Goal: Entertainment & Leisure: Consume media (video, audio)

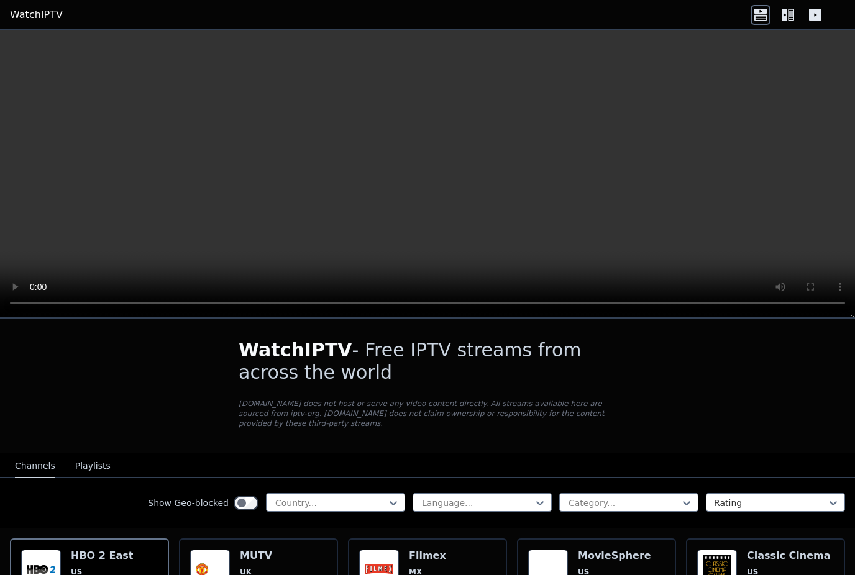
click at [32, 12] on link "WatchIPTV" at bounding box center [36, 14] width 53 height 15
click at [30, 20] on link "WatchIPTV" at bounding box center [36, 14] width 53 height 15
click at [415, 560] on h6 "Filmex" at bounding box center [436, 556] width 55 height 12
click at [788, 16] on icon at bounding box center [791, 15] width 6 height 12
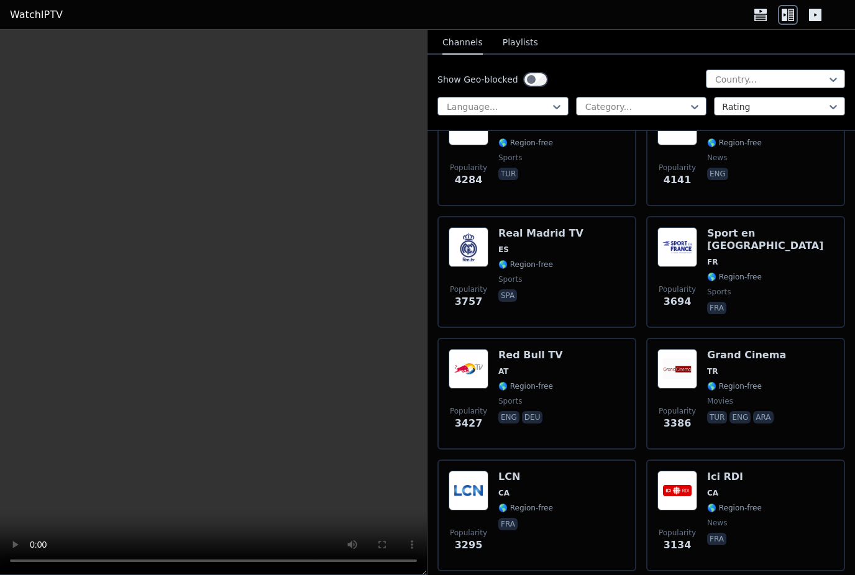
scroll to position [552, 0]
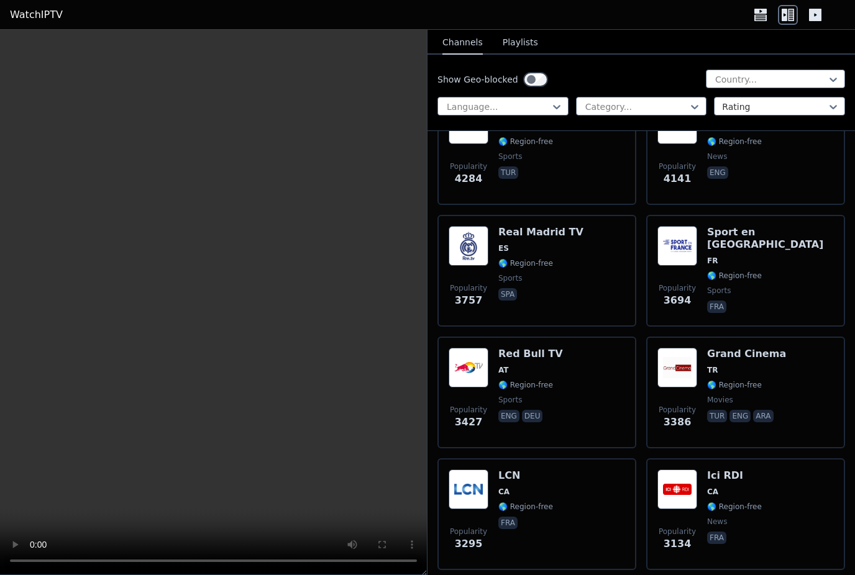
click at [817, 17] on icon at bounding box center [815, 15] width 12 height 12
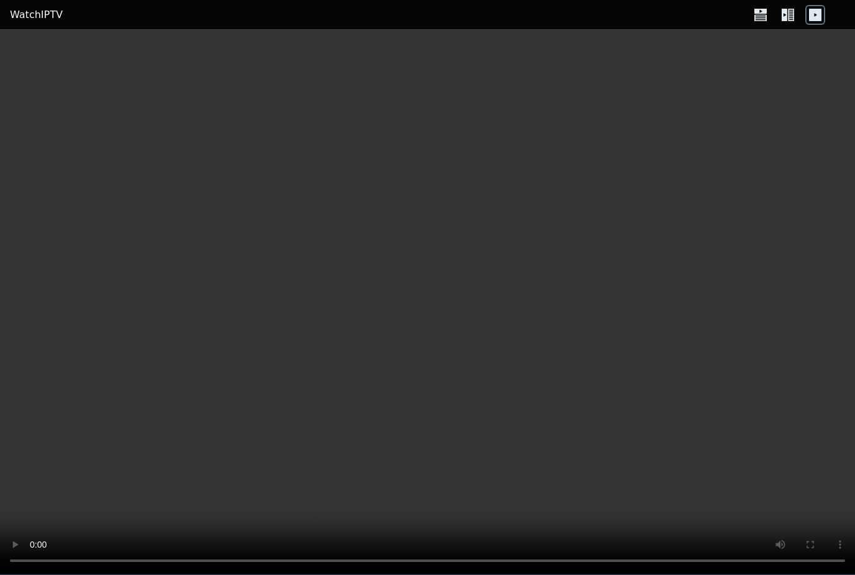
click at [784, 17] on icon at bounding box center [784, 15] width 6 height 12
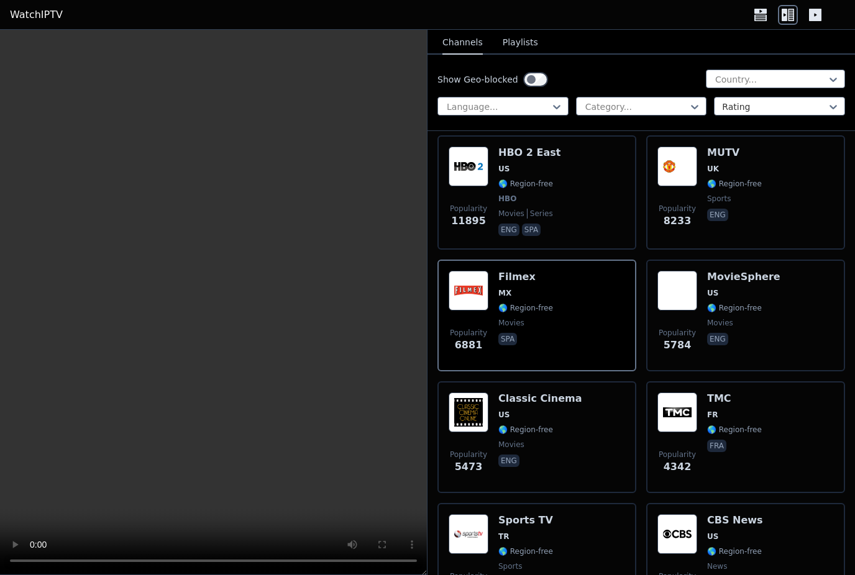
scroll to position [148, 0]
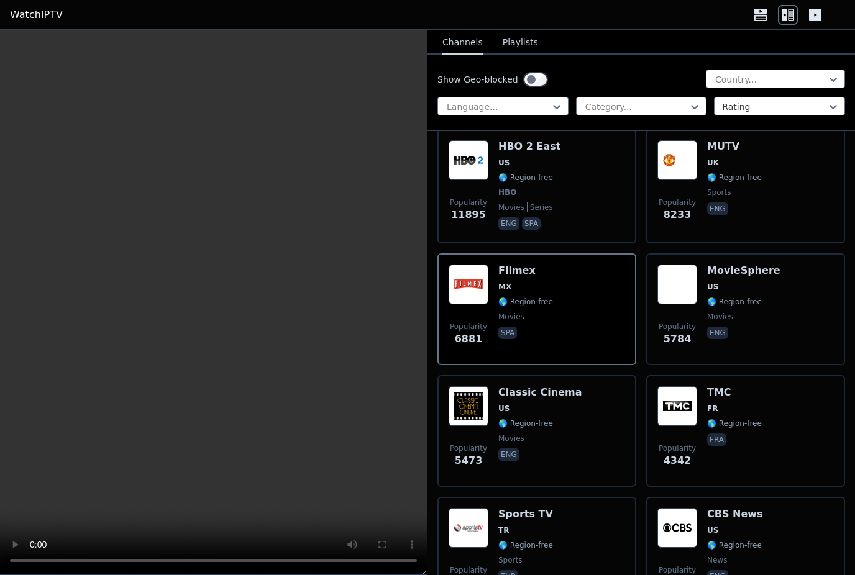
click at [470, 293] on img at bounding box center [468, 285] width 40 height 40
click at [209, 295] on video at bounding box center [213, 302] width 427 height 545
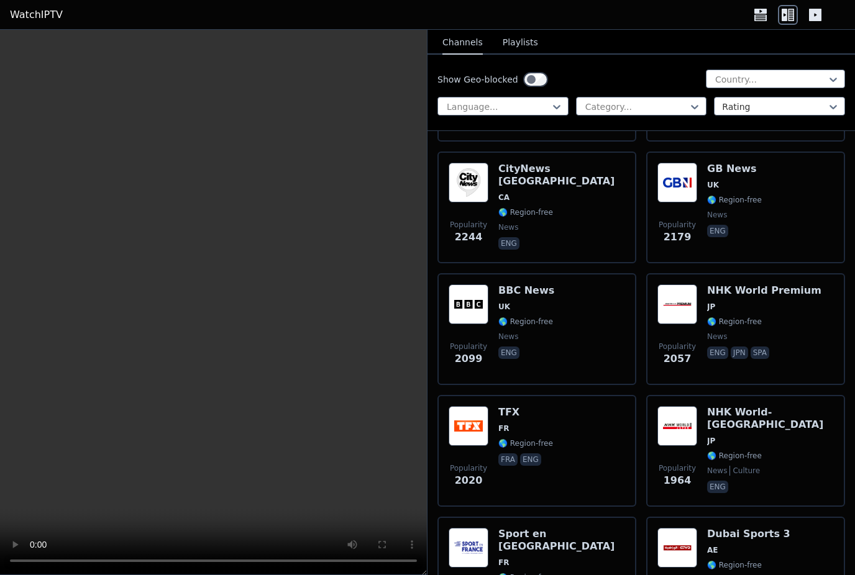
scroll to position [1592, 0]
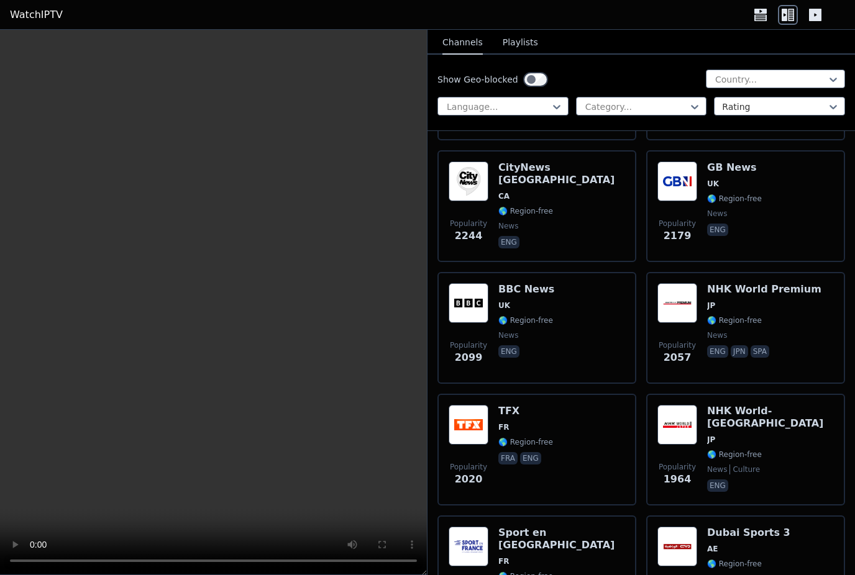
click at [788, 290] on h6 "NHK World Premium" at bounding box center [764, 289] width 114 height 12
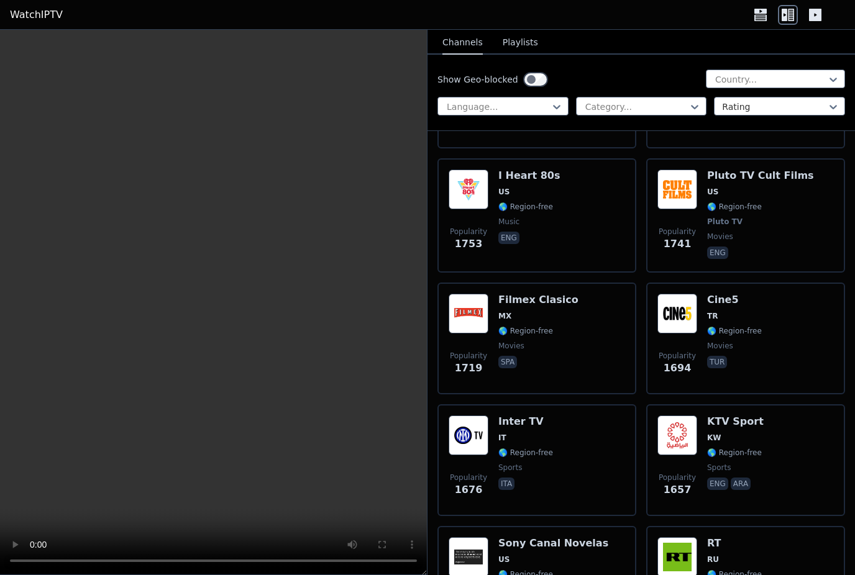
click at [211, 303] on video at bounding box center [213, 302] width 427 height 545
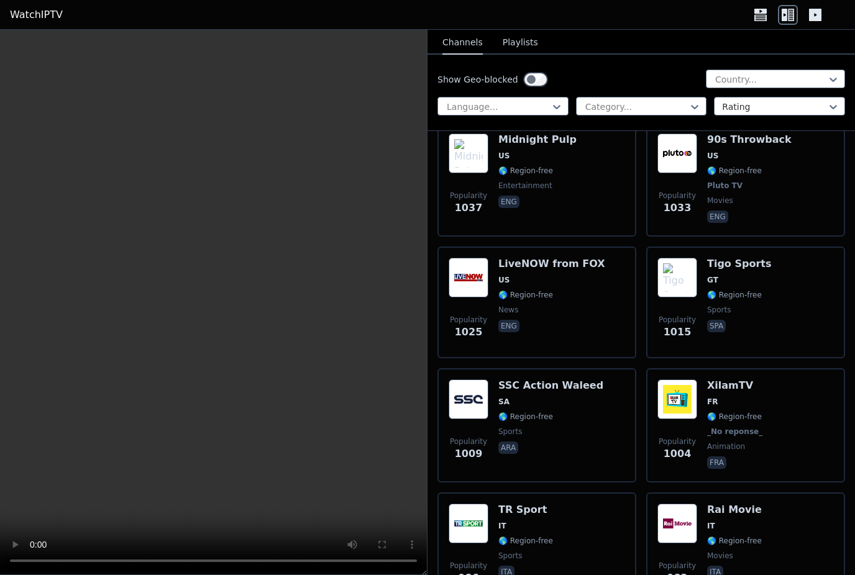
scroll to position [5056, 0]
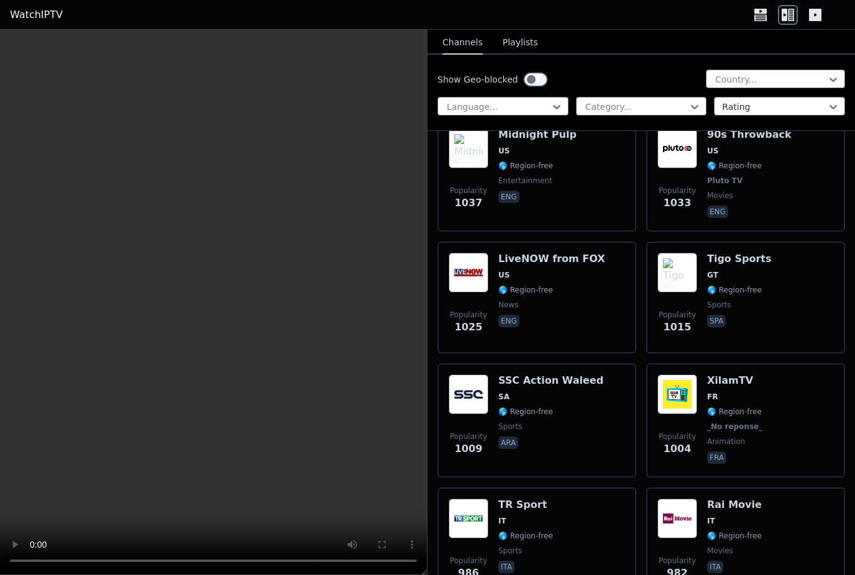
click at [524, 43] on button "Playlists" at bounding box center [519, 43] width 35 height 24
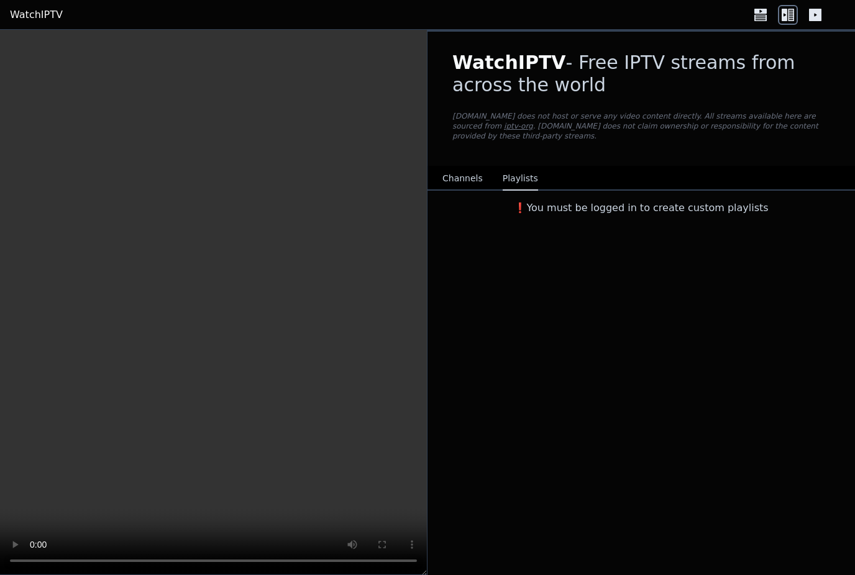
scroll to position [0, 0]
click at [455, 181] on button "Channels" at bounding box center [462, 179] width 40 height 24
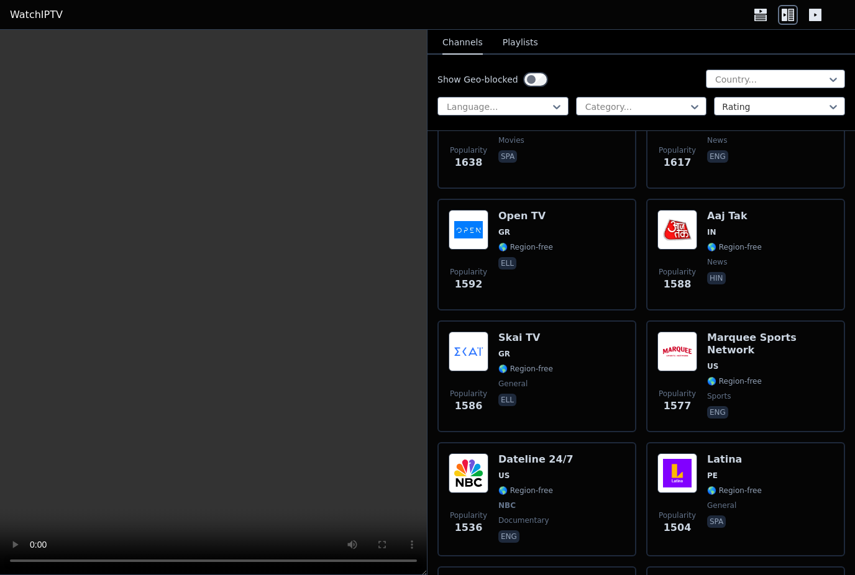
scroll to position [2643, 0]
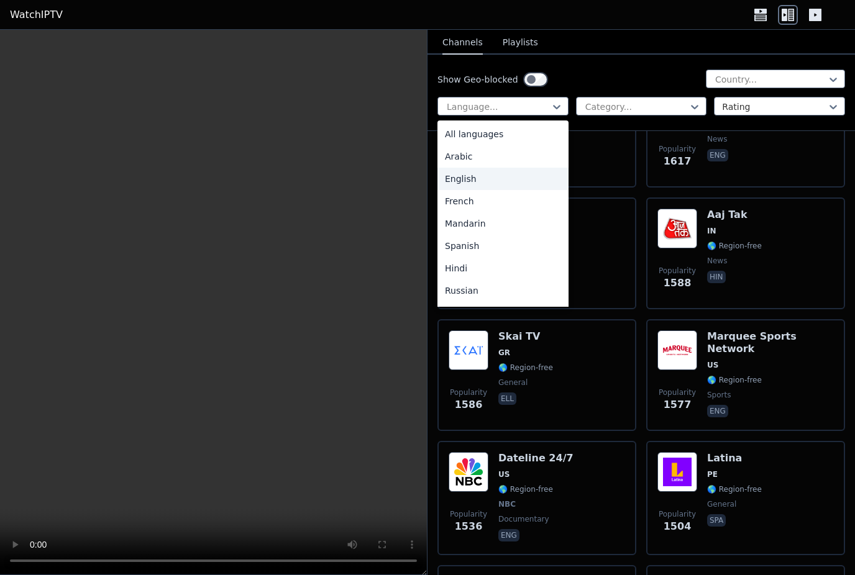
click at [503, 179] on div "English" at bounding box center [502, 179] width 131 height 22
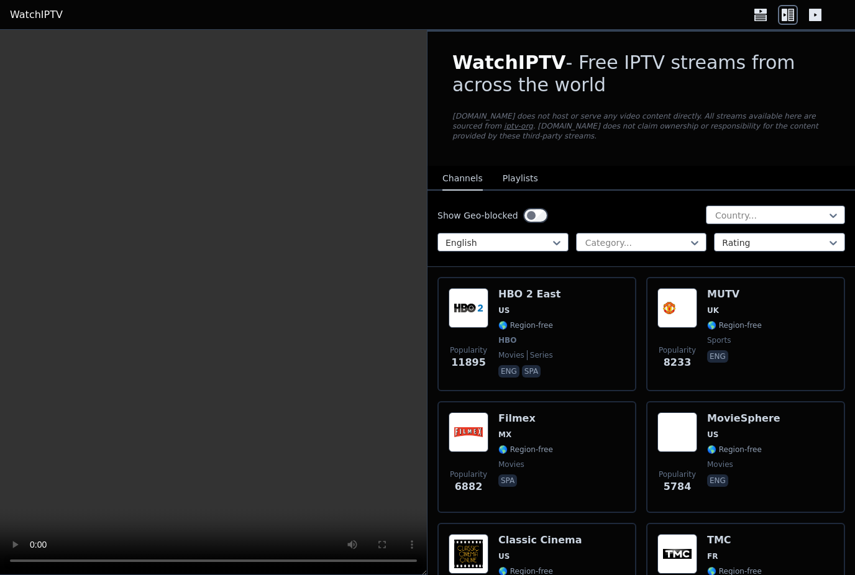
click at [668, 103] on div "WatchIPTV - Free IPTV streams from across the world [DOMAIN_NAME] does not host…" at bounding box center [640, 99] width 417 height 134
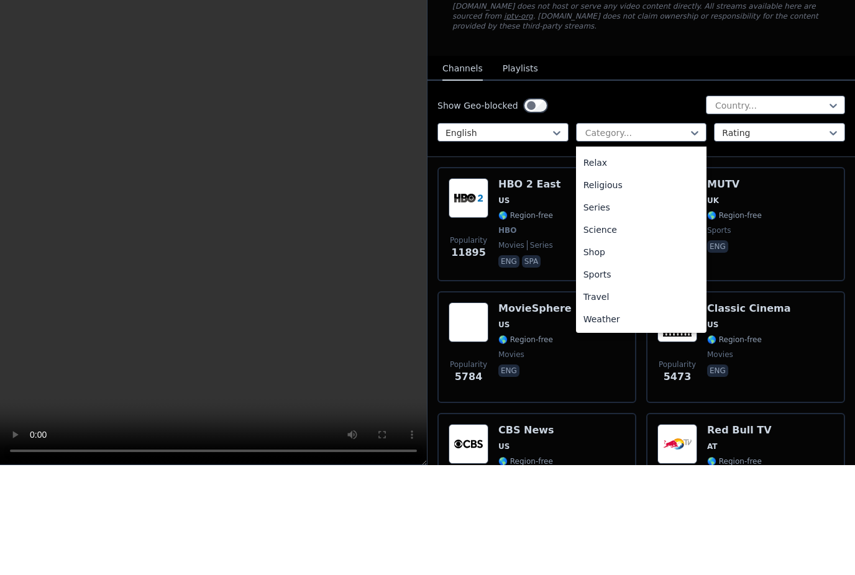
scroll to position [422, 0]
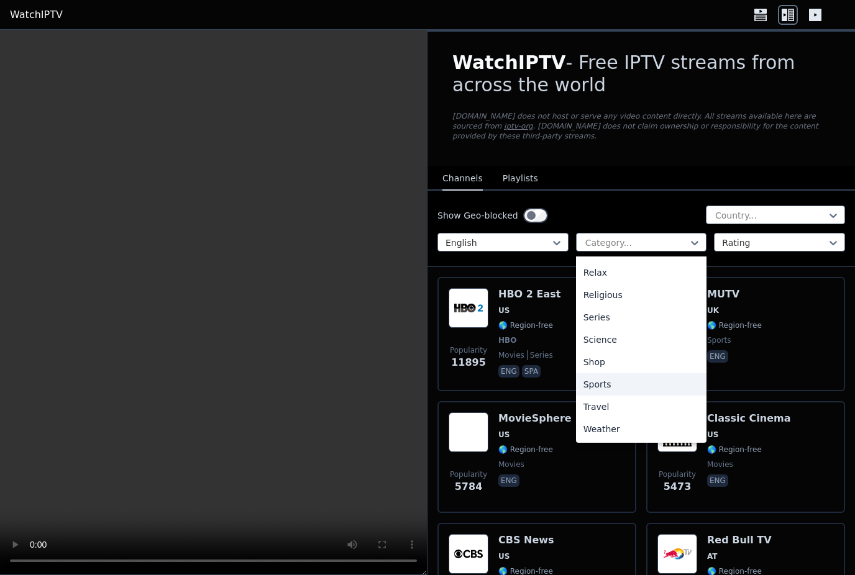
click at [604, 386] on div "Sports" at bounding box center [641, 384] width 131 height 22
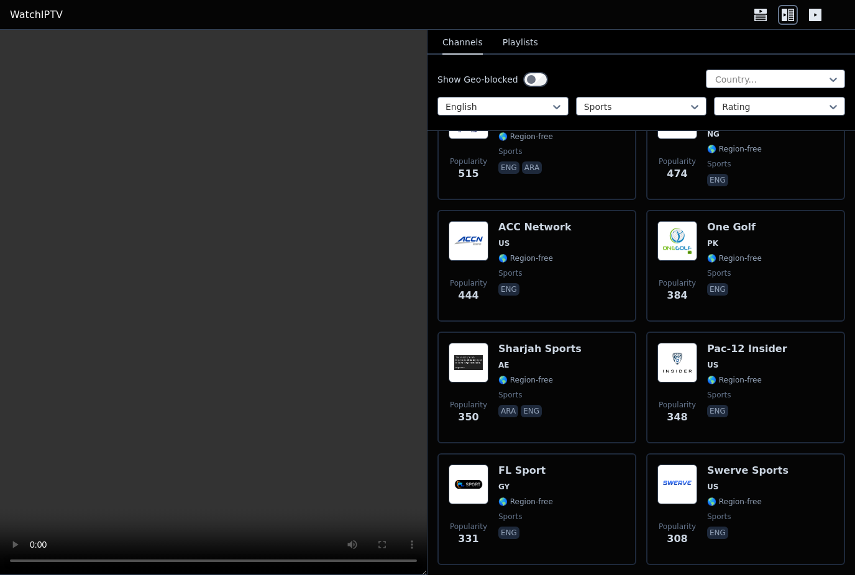
scroll to position [1289, 0]
click at [829, 65] on div "Show Geo-blocked Country... English Sports Rating" at bounding box center [640, 93] width 427 height 76
click at [738, 104] on div "[GEOGRAPHIC_DATA]" at bounding box center [775, 107] width 139 height 22
type input "****"
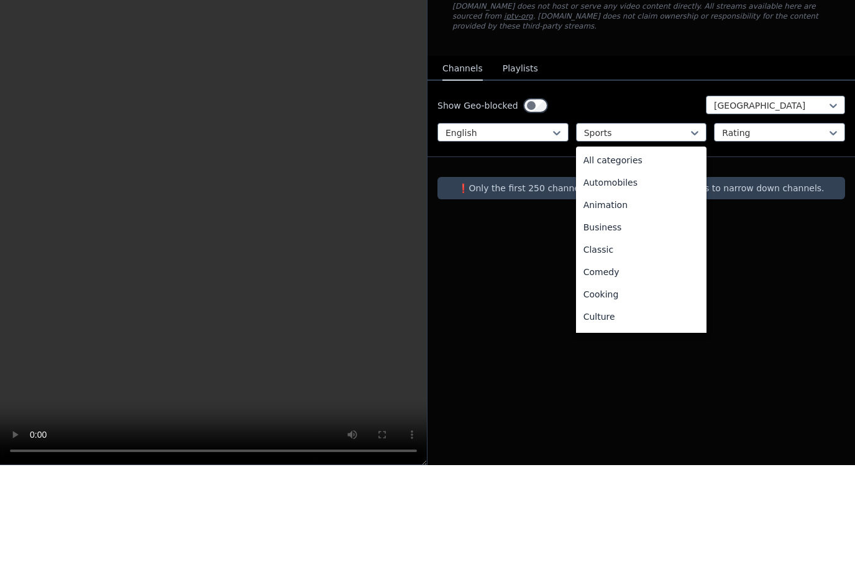
click at [629, 259] on div "All categories" at bounding box center [641, 270] width 131 height 22
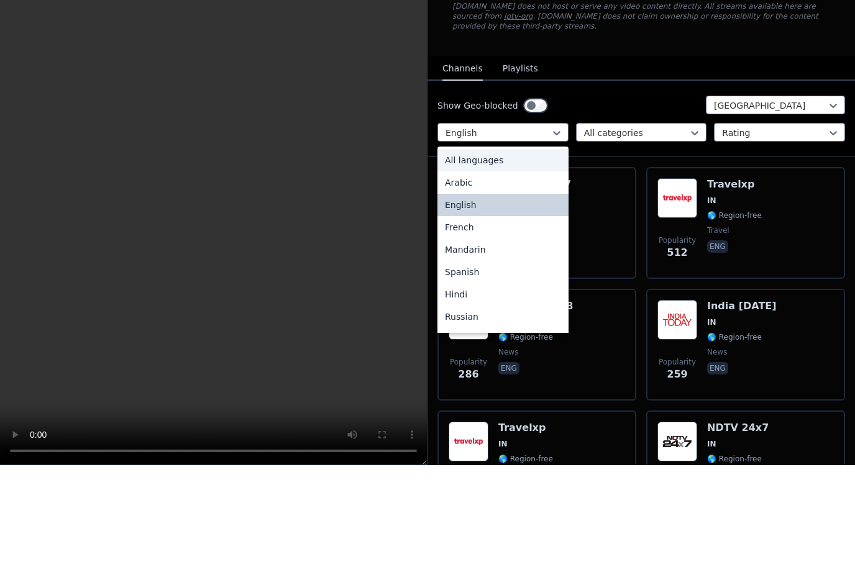
click at [528, 259] on div "All languages" at bounding box center [502, 270] width 131 height 22
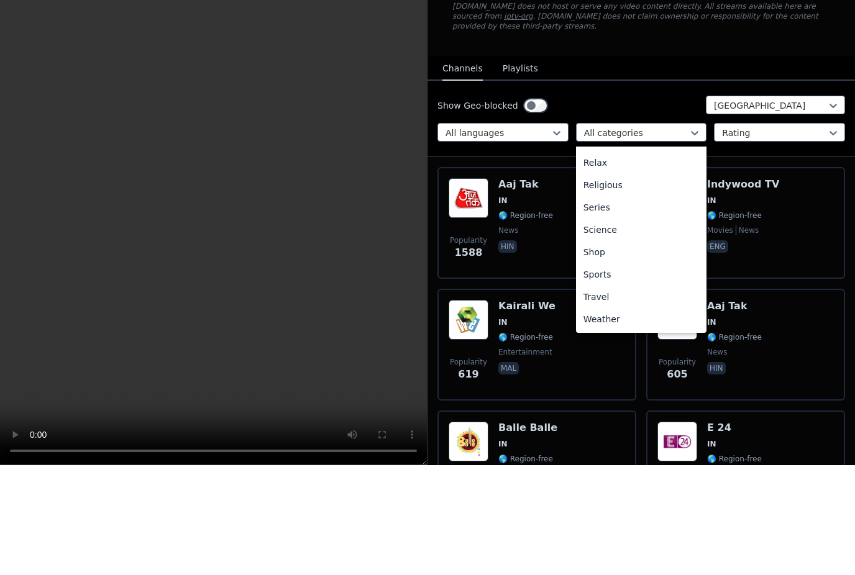
scroll to position [422, 0]
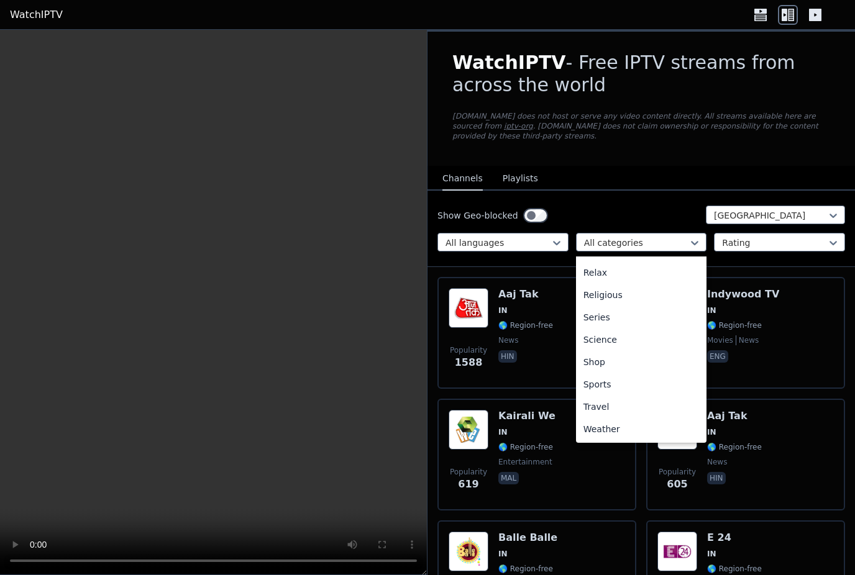
click at [606, 386] on div "Sports" at bounding box center [641, 384] width 131 height 22
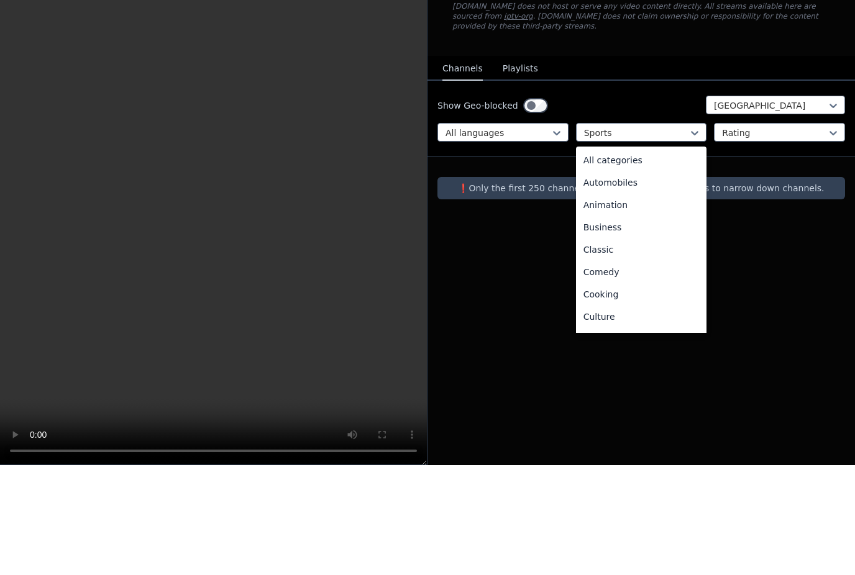
click at [636, 259] on div "All categories" at bounding box center [641, 270] width 131 height 22
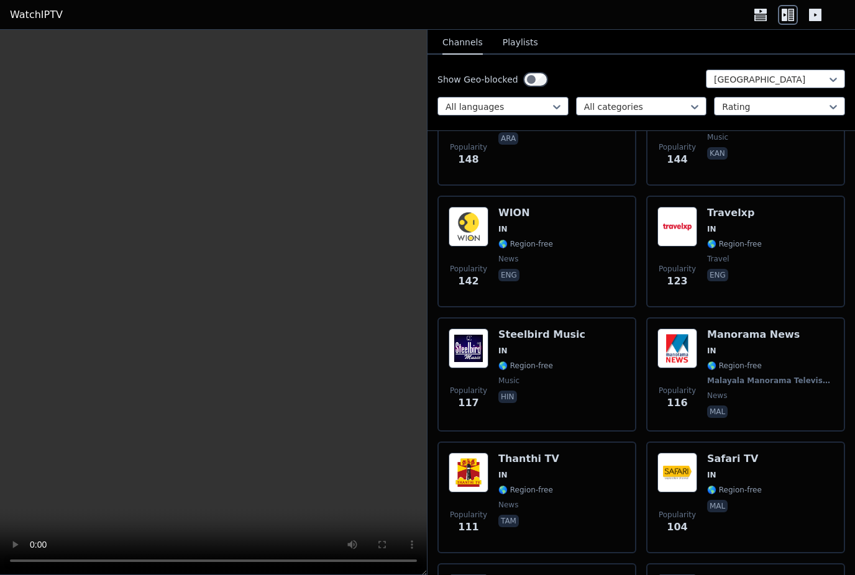
scroll to position [1550, 0]
click at [594, 242] on div "Popularity 142 [PERSON_NAME] IN 🌎 Region-free news eng" at bounding box center [536, 250] width 176 height 89
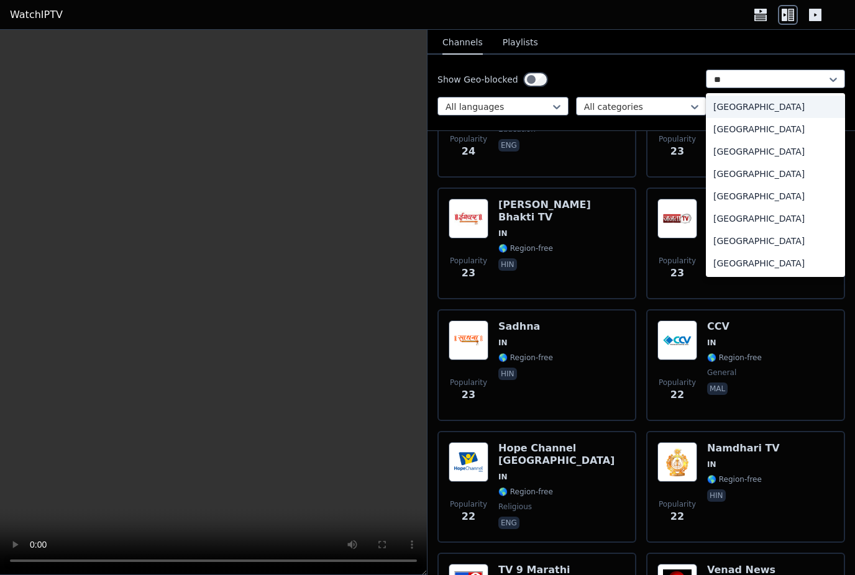
scroll to position [0, 0]
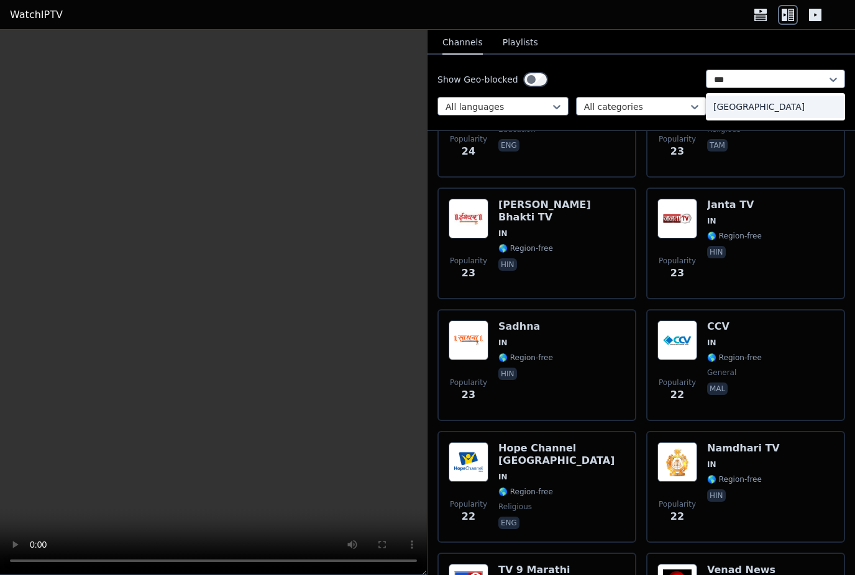
click at [750, 107] on div "[GEOGRAPHIC_DATA]" at bounding box center [775, 107] width 139 height 22
type input "***"
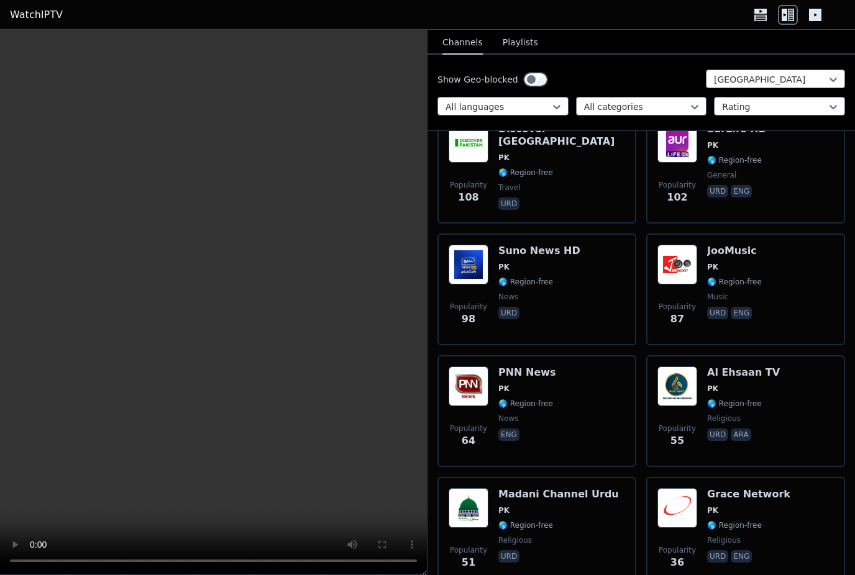
scroll to position [530, 0]
click at [585, 285] on div "Popularity 98 Suno News HD PK 🌎 Region-free news urd" at bounding box center [536, 289] width 176 height 89
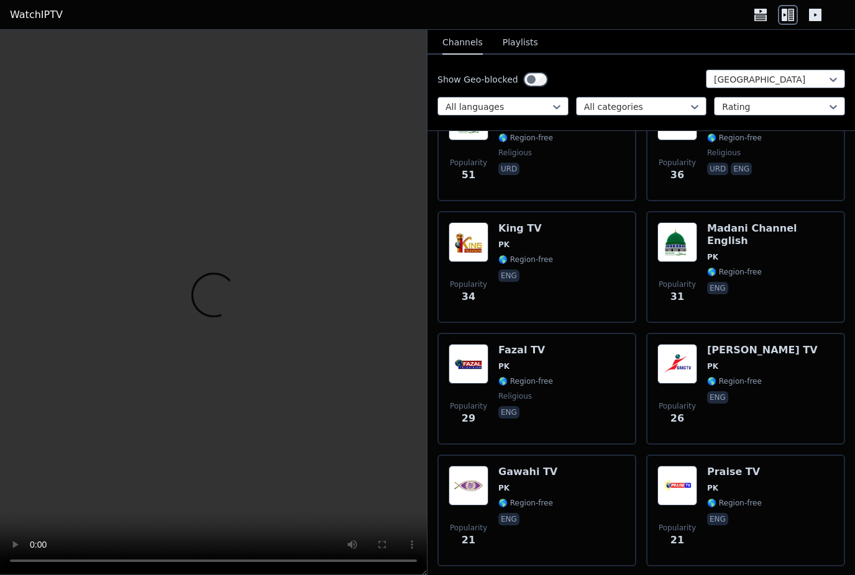
scroll to position [957, 0]
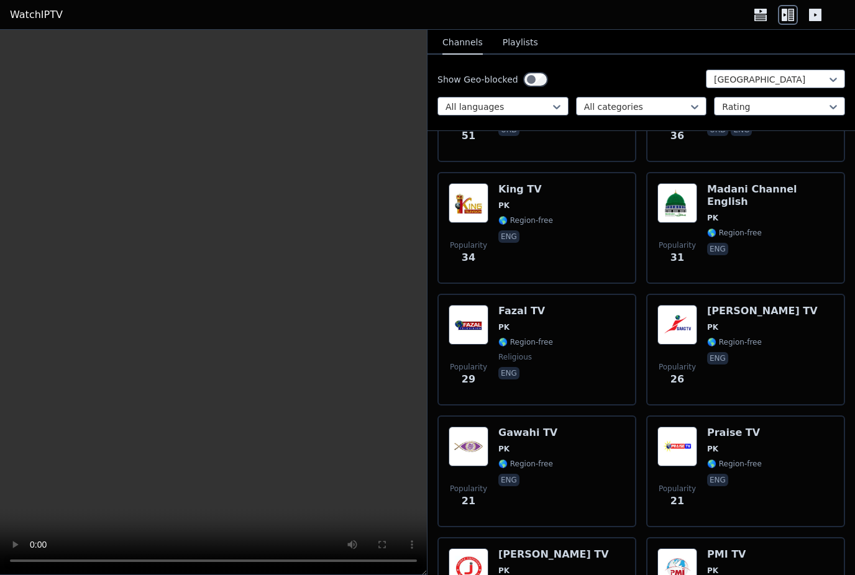
click at [564, 330] on div "Popularity 29 Fazal TV PK 🌎 Region-free religious eng" at bounding box center [536, 349] width 176 height 89
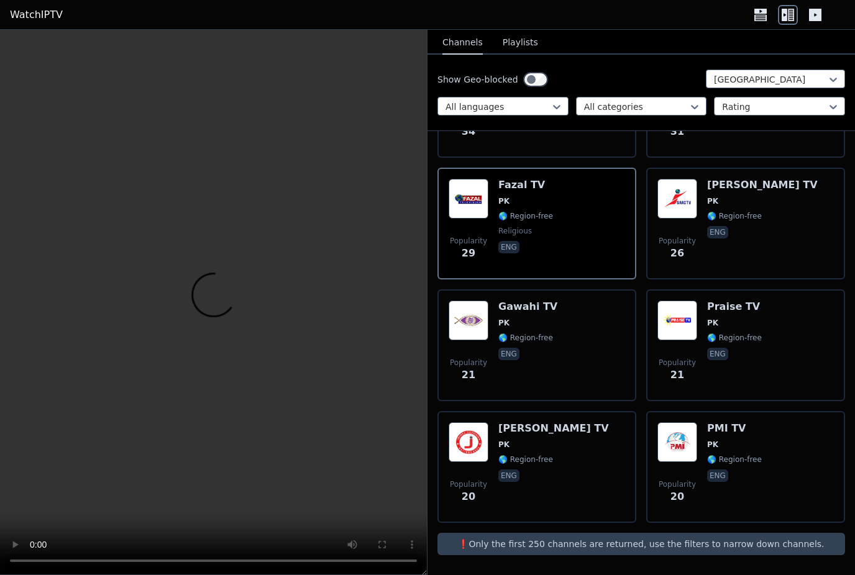
scroll to position [1083, 0]
click at [781, 325] on div "Popularity 21 Praise TV PK 🌎 Region-free eng" at bounding box center [745, 345] width 176 height 89
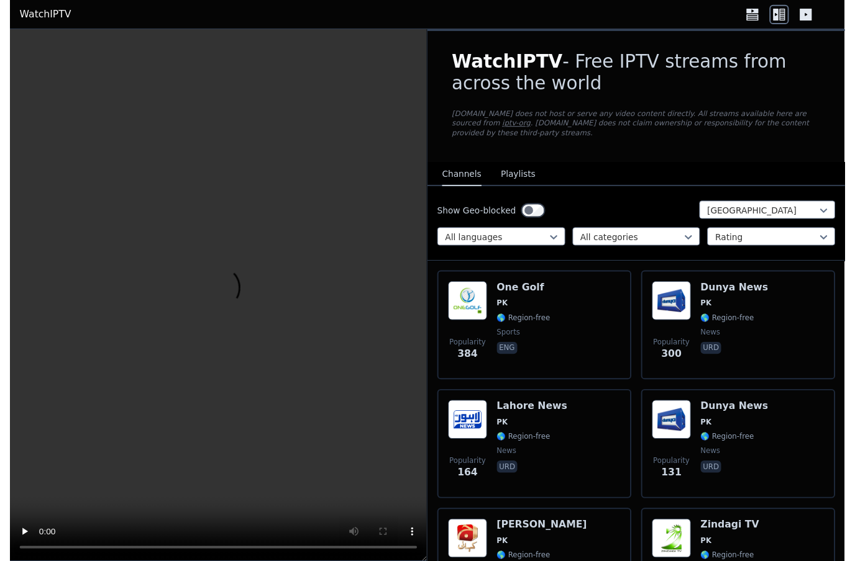
scroll to position [0, 0]
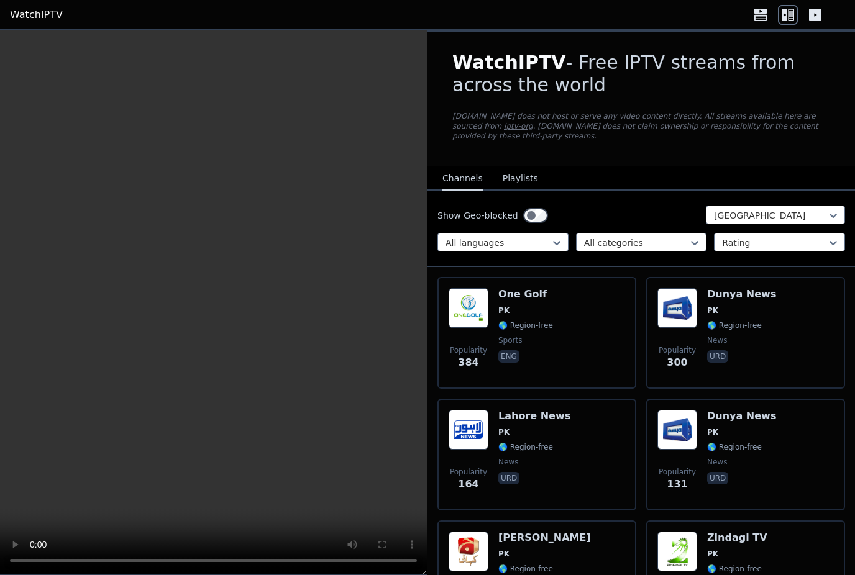
click at [763, 316] on div "Dunya News PK 🌎 Region-free news urd" at bounding box center [741, 332] width 69 height 89
click at [93, 257] on video at bounding box center [213, 302] width 427 height 545
click at [824, 11] on icon at bounding box center [815, 15] width 20 height 20
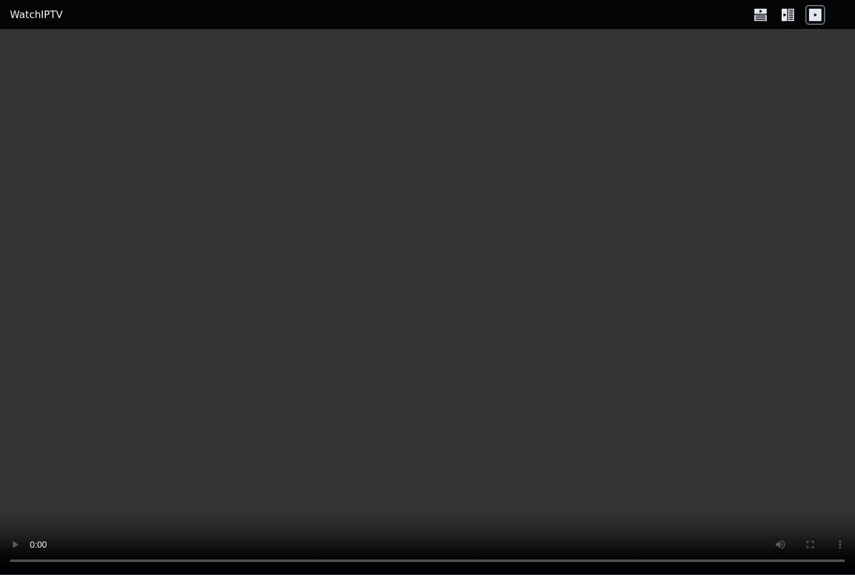
click at [805, 370] on video at bounding box center [427, 302] width 855 height 545
click at [845, 563] on video at bounding box center [427, 302] width 855 height 545
click at [845, 561] on video at bounding box center [427, 302] width 855 height 545
click at [843, 561] on video at bounding box center [427, 302] width 855 height 545
click at [840, 560] on video at bounding box center [427, 302] width 855 height 545
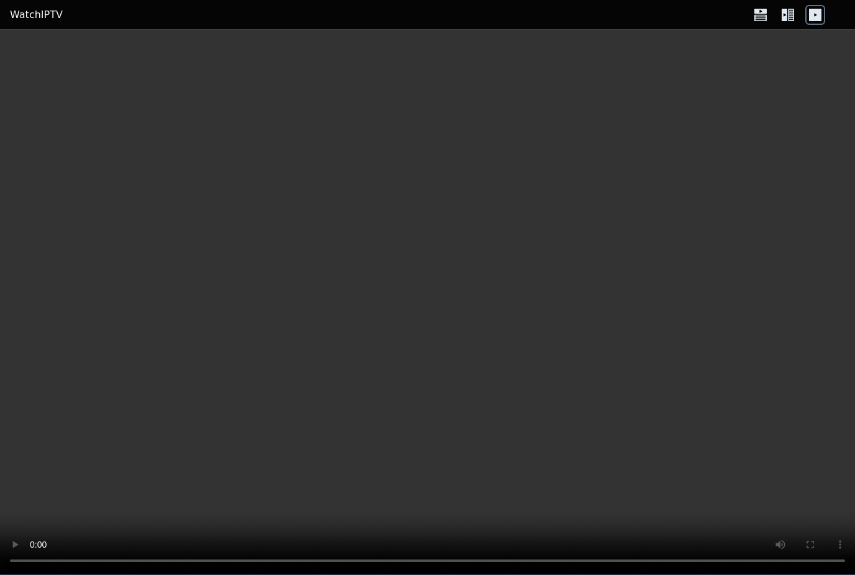
click at [845, 562] on video at bounding box center [427, 302] width 855 height 545
click at [821, 563] on video at bounding box center [427, 302] width 855 height 545
click at [60, 81] on video at bounding box center [427, 302] width 855 height 545
click at [46, 549] on video at bounding box center [427, 302] width 855 height 545
click at [44, 557] on video at bounding box center [427, 302] width 855 height 545
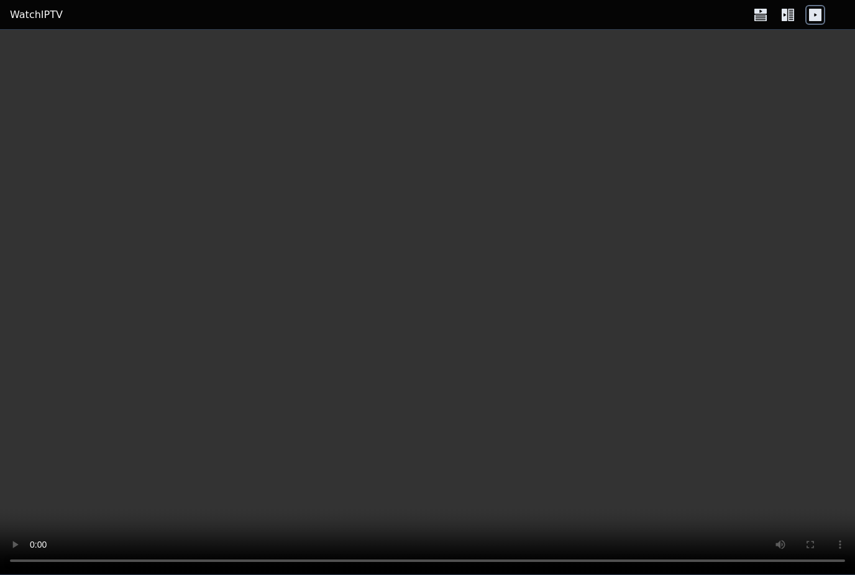
click at [760, 265] on video at bounding box center [427, 302] width 855 height 545
click at [760, 264] on video at bounding box center [427, 302] width 855 height 545
click at [771, 255] on video at bounding box center [427, 302] width 855 height 545
click at [771, 254] on video at bounding box center [427, 302] width 855 height 545
click at [779, 253] on video at bounding box center [427, 302] width 855 height 545
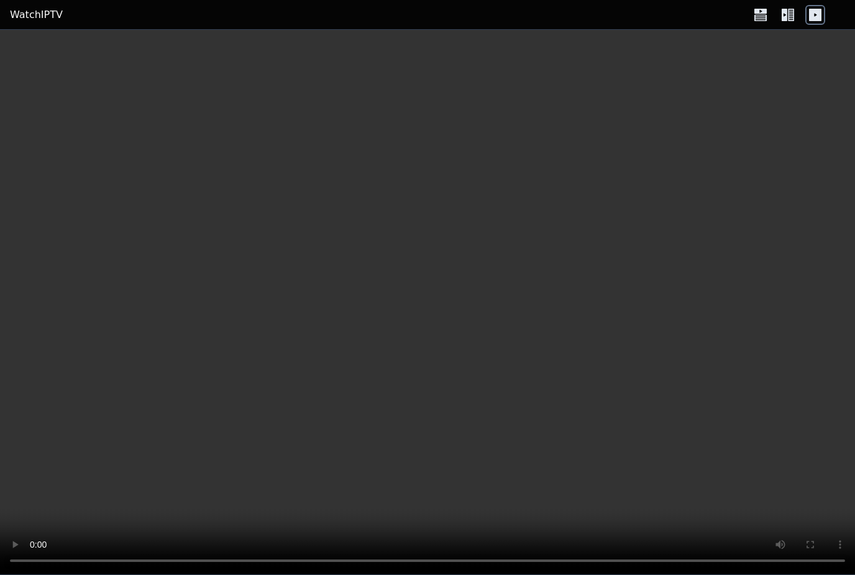
click at [778, 255] on video at bounding box center [427, 302] width 855 height 545
click at [15, 36] on video at bounding box center [427, 302] width 855 height 545
